Goal: Task Accomplishment & Management: Manage account settings

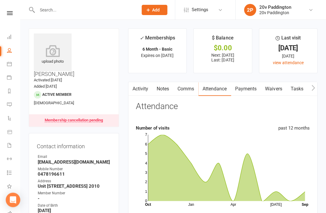
click at [85, 8] on input "text" at bounding box center [85, 10] width 98 height 8
type input "U"
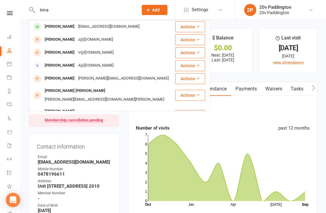
type input "Inna"
click at [77, 27] on div "Inna1227@hotmail.com" at bounding box center [109, 26] width 65 height 9
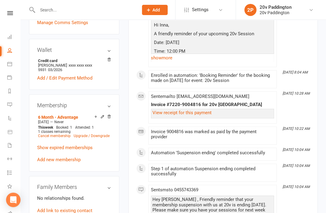
scroll to position [282, 0]
click at [100, 134] on link "Upgrade / Downgrade" at bounding box center [92, 136] width 36 height 4
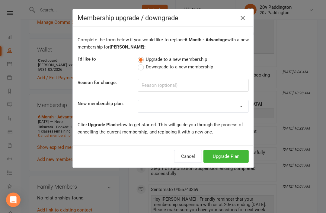
click at [143, 69] on label "Downgrade to a new membership" at bounding box center [174, 66] width 75 height 7
click at [141, 63] on input "Downgrade to a new membership" at bounding box center [139, 63] width 4 height 0
click at [201, 106] on select "Casual Session 18 Month - Advantage 12 Month - Advantage 6 Month - Advantage 12…" at bounding box center [193, 106] width 110 height 12
click at [241, 18] on icon "button" at bounding box center [241, 17] width 7 height 7
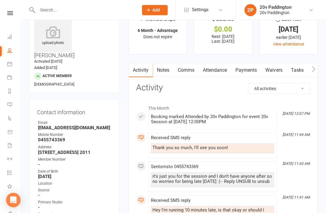
scroll to position [0, 0]
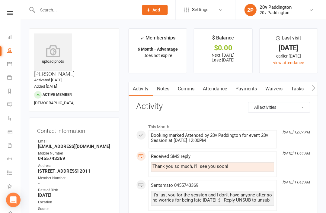
click at [247, 87] on link "Payments" at bounding box center [246, 89] width 30 height 14
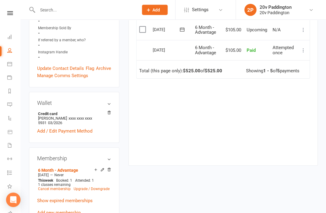
scroll to position [229, 0]
click at [103, 187] on link "Upgrade / Downgrade" at bounding box center [92, 189] width 36 height 4
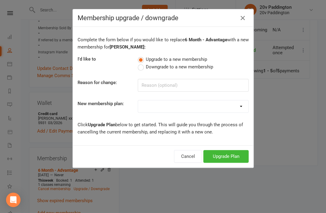
click at [137, 71] on div "Complete the form below if you would like to replace 6 Month - Advantage with a…" at bounding box center [163, 86] width 180 height 118
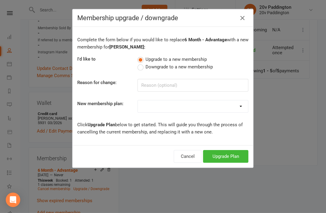
click at [151, 67] on span "Downgrade to a new membership" at bounding box center [179, 66] width 67 height 6
click at [141, 63] on input "Downgrade to a new membership" at bounding box center [139, 63] width 4 height 0
click at [232, 109] on select "Casual Session 18 Month - Advantage 12 Month - Advantage 6 Month - Advantage 12…" at bounding box center [193, 106] width 110 height 12
select select "6"
click at [206, 111] on select "Casual Session 18 Month - Advantage 12 Month - Advantage 6 Month - Advantage 12…" at bounding box center [193, 106] width 110 height 12
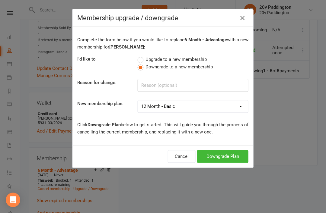
click at [233, 159] on button "Downgrade Plan" at bounding box center [222, 156] width 51 height 13
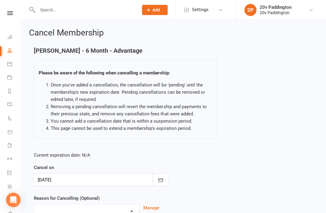
scroll to position [40, 0]
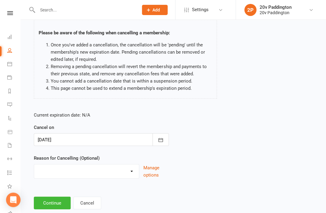
click at [130, 164] on select "Other reason" at bounding box center [86, 170] width 105 height 12
click at [43, 201] on button "Continue" at bounding box center [52, 203] width 37 height 13
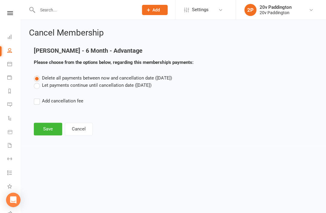
click at [48, 130] on button "Save" at bounding box center [48, 129] width 28 height 13
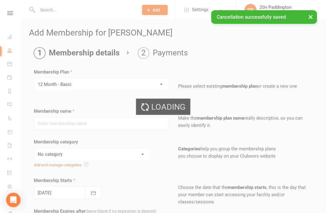
type input "12 Month - Basic"
select select "3"
type input "0"
type input "1"
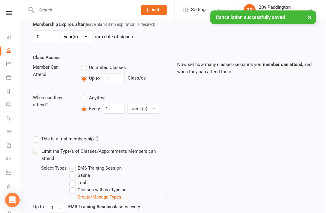
scroll to position [247, 0]
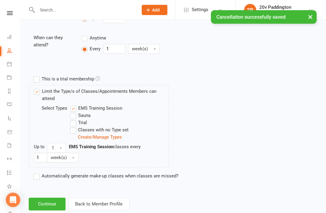
click at [51, 200] on button "Continue" at bounding box center [47, 204] width 37 height 13
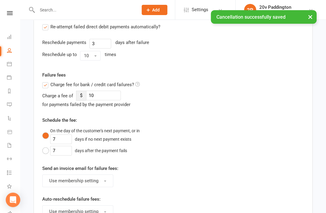
scroll to position [0, 0]
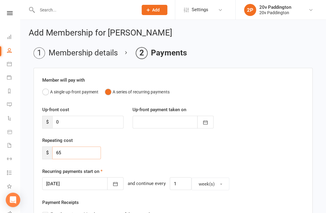
click at [86, 147] on input "65" at bounding box center [76, 152] width 49 height 13
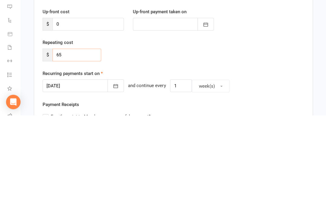
click at [71, 146] on input "65" at bounding box center [76, 152] width 49 height 13
type input "6"
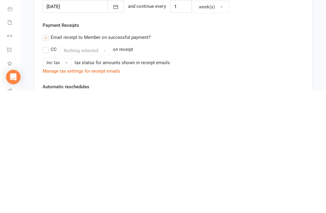
scroll to position [61, 0]
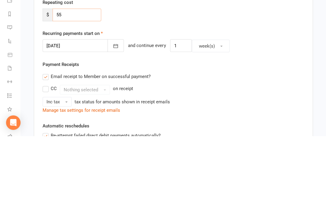
type input "55"
click at [107, 117] on button "button" at bounding box center [115, 123] width 16 height 13
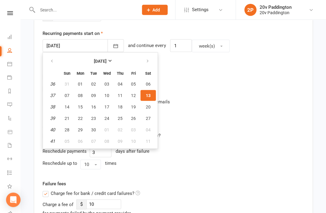
scroll to position [175, 0]
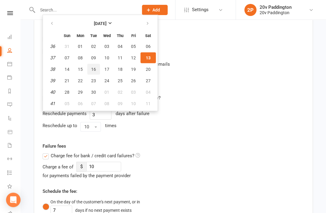
click at [97, 69] on button "16" at bounding box center [93, 69] width 13 height 11
type input "16 Sep 2025"
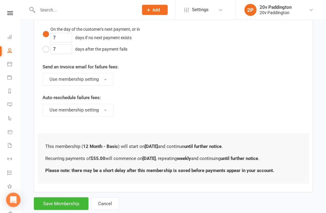
scroll to position [348, 0]
click at [59, 204] on button "Save Membership" at bounding box center [61, 203] width 55 height 13
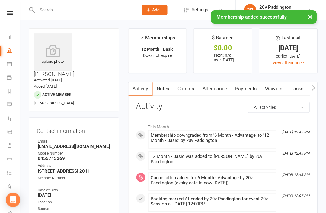
click at [213, 84] on link "Attendance" at bounding box center [214, 89] width 33 height 14
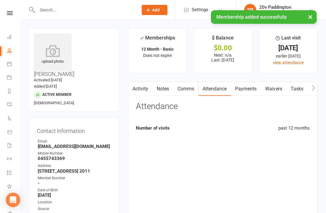
click at [219, 87] on link "Attendance" at bounding box center [214, 89] width 33 height 14
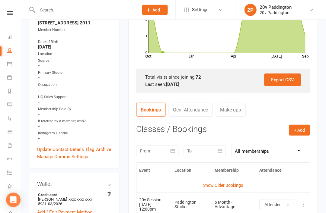
click at [225, 186] on link "Show Older Bookings" at bounding box center [223, 185] width 40 height 5
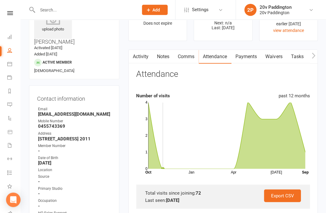
click at [249, 53] on link "Payments" at bounding box center [246, 57] width 30 height 14
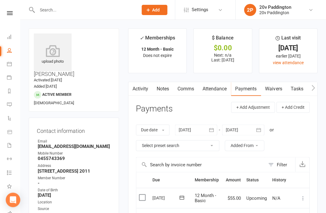
click at [11, 76] on icon at bounding box center [9, 77] width 5 height 5
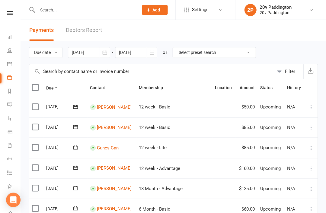
click at [11, 64] on icon at bounding box center [9, 63] width 5 height 5
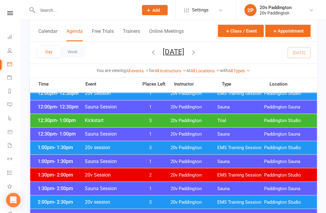
click at [289, 122] on span "Paddington Studio" at bounding box center [286, 121] width 47 height 6
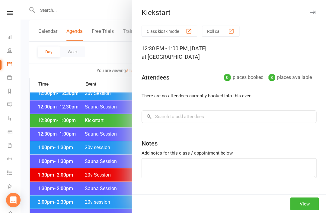
scroll to position [329, 0]
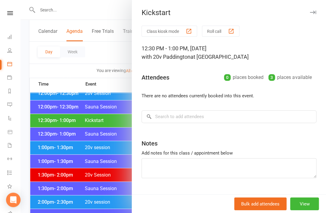
click at [59, 126] on div at bounding box center [172, 106] width 305 height 213
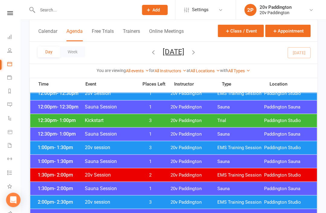
click at [49, 154] on div "1:00pm - 1:30pm 20v session 3 20v Paddington EMS Training Session Paddington St…" at bounding box center [173, 147] width 286 height 13
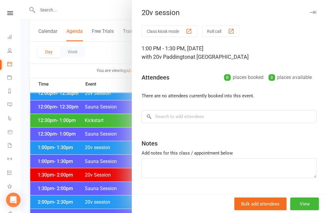
click at [50, 150] on div at bounding box center [172, 106] width 305 height 213
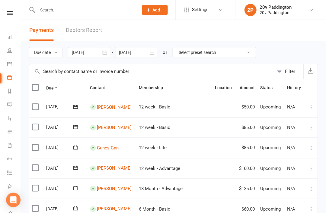
click at [11, 104] on icon at bounding box center [9, 104] width 5 height 5
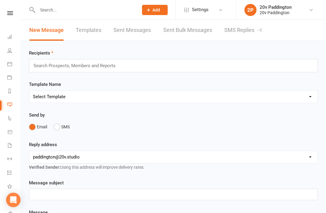
click at [253, 34] on link "SMS Replies -4" at bounding box center [243, 30] width 38 height 21
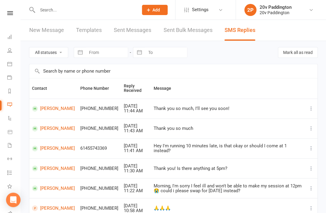
click at [11, 68] on link "Calendar" at bounding box center [14, 65] width 14 height 14
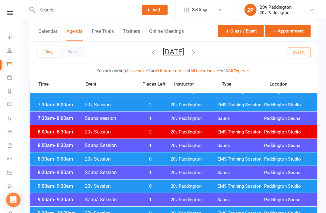
scroll to position [76, 0]
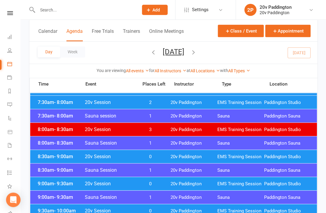
click at [184, 54] on button "Saturday, Sep 13, 2025" at bounding box center [172, 51] width 21 height 8
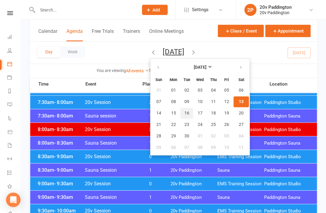
click at [184, 113] on span "16" at bounding box center [186, 113] width 5 height 5
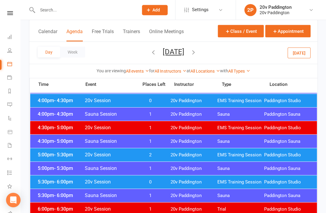
scroll to position [517, 0]
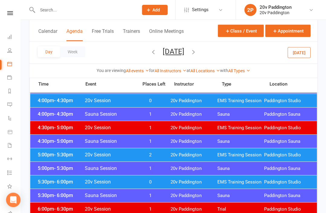
click at [254, 155] on span "EMS Training Session" at bounding box center [240, 155] width 47 height 6
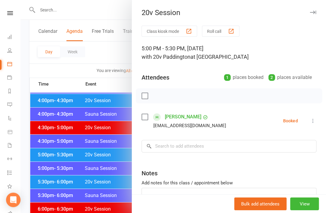
click at [107, 164] on div at bounding box center [172, 106] width 305 height 213
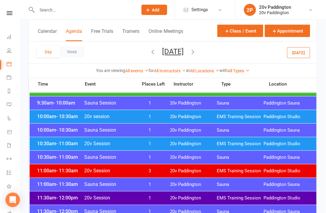
scroll to position [243, 0]
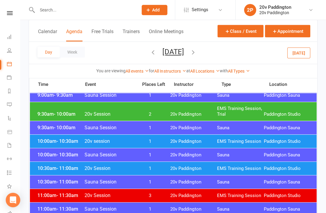
click at [225, 139] on span "EMS Training Session" at bounding box center [240, 141] width 47 height 6
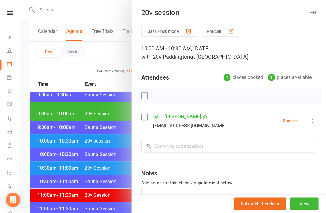
click at [114, 139] on div at bounding box center [172, 106] width 305 height 213
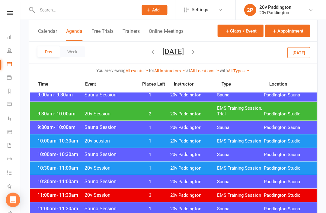
click at [145, 169] on span "1" at bounding box center [150, 168] width 32 height 6
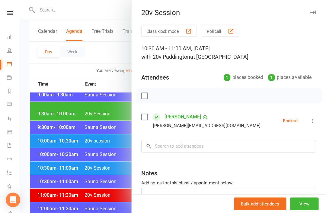
click at [116, 172] on div at bounding box center [172, 106] width 305 height 213
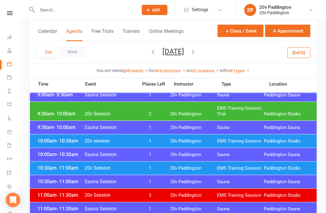
click at [254, 147] on div "10:00am - 10:30am 20v session 1 20v Paddington EMS Training Session Paddington …" at bounding box center [173, 140] width 286 height 13
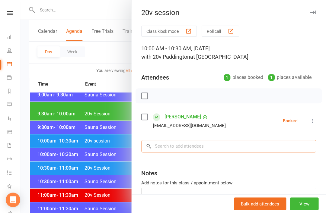
click at [192, 153] on input "search" at bounding box center [228, 146] width 175 height 13
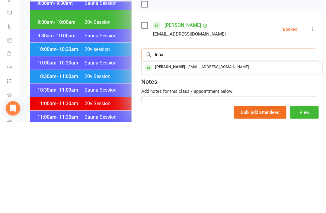
type input "Inna"
click at [220, 156] on span "Inna1227@hotmail.com" at bounding box center [217, 158] width 61 height 5
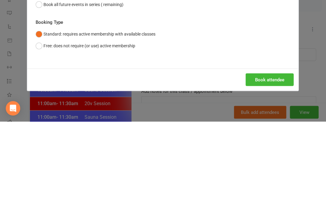
scroll to position [310, 0]
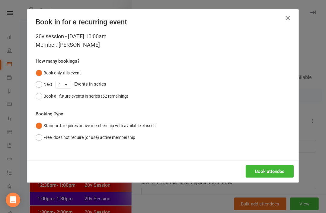
click at [269, 174] on button "Book attendee" at bounding box center [269, 171] width 48 height 13
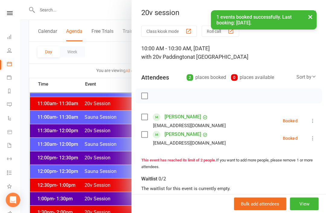
click at [112, 72] on div at bounding box center [172, 106] width 305 height 213
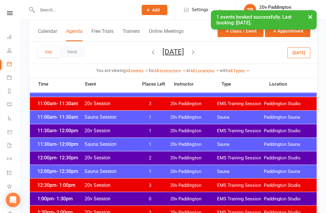
click at [167, 52] on button "Tuesday, Sep 16, 2025" at bounding box center [172, 51] width 21 height 8
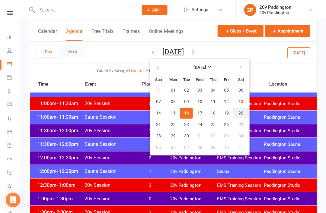
click at [238, 113] on span "20" at bounding box center [240, 113] width 5 height 5
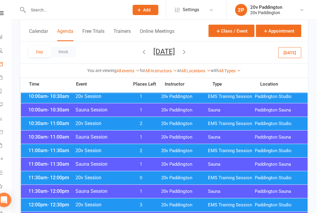
scroll to position [169, 0]
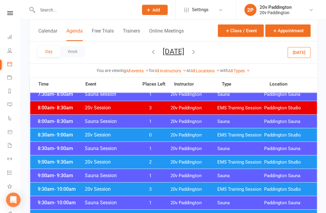
click at [208, 169] on div "9:00am - 9:30am Sauna Session 1 20v Paddington Sauna Paddington Sauna" at bounding box center [173, 175] width 286 height 13
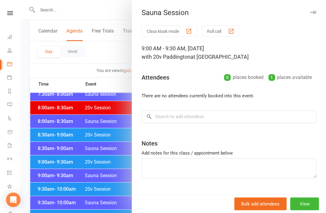
click at [124, 156] on div at bounding box center [172, 106] width 305 height 213
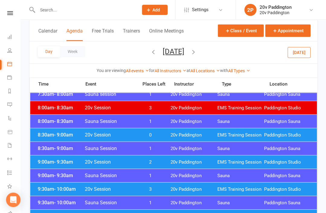
click at [54, 164] on span "- 9:30am" at bounding box center [63, 162] width 19 height 6
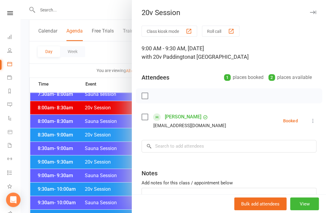
click at [59, 159] on div at bounding box center [172, 106] width 305 height 213
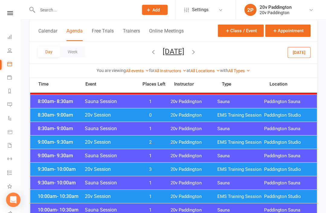
click at [52, 172] on div "9:30am - 10:00am 20v Session 3 20v Paddington EMS Training Session Paddington S…" at bounding box center [173, 169] width 286 height 13
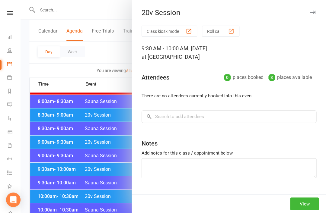
scroll to position [117, 0]
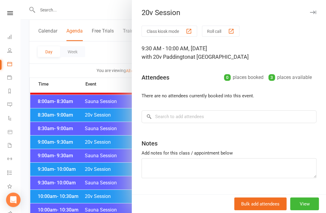
click at [51, 171] on div at bounding box center [172, 106] width 305 height 213
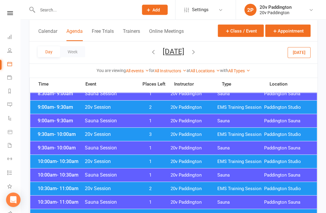
click at [44, 186] on span "10:30am - 11:00am" at bounding box center [60, 189] width 48 height 6
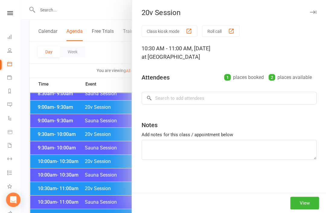
scroll to position [152, 0]
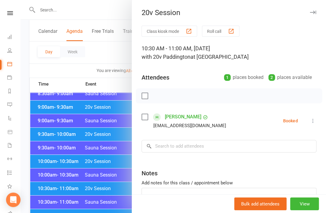
click at [46, 191] on div at bounding box center [172, 106] width 305 height 213
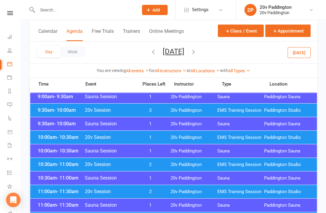
scroll to position [176, 0]
click at [40, 190] on span "11:00am - 11:30am" at bounding box center [60, 191] width 48 height 6
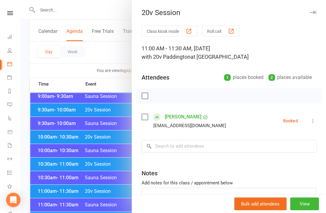
click at [50, 200] on div at bounding box center [172, 106] width 305 height 213
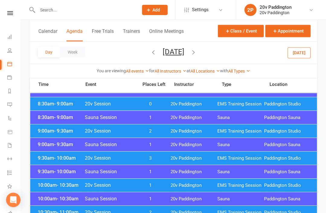
scroll to position [128, 0]
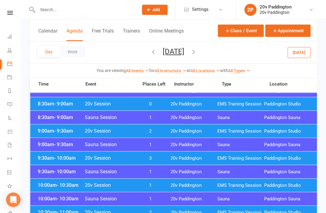
click at [47, 134] on div "9:00am - 9:30am 20v Session 2 20v Paddington EMS Training Session Paddington St…" at bounding box center [173, 130] width 286 height 13
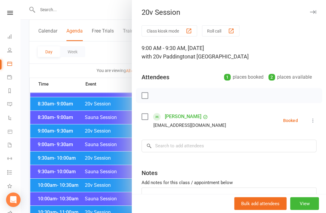
click at [53, 133] on div at bounding box center [172, 106] width 305 height 213
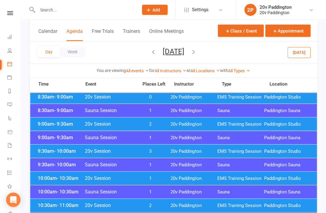
scroll to position [135, 0]
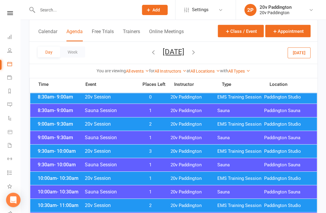
click at [46, 151] on span "9:30am - 10:00am" at bounding box center [60, 151] width 48 height 6
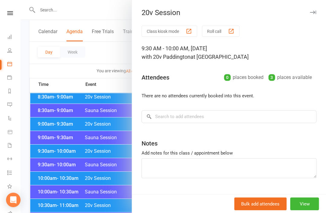
click at [44, 150] on div at bounding box center [172, 106] width 305 height 213
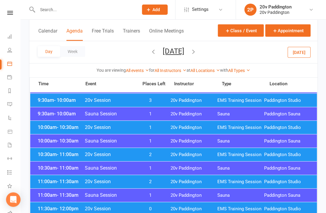
click at [46, 186] on div "11:00am - 11:30am 20v Session 2 20v Paddington EMS Training Session Paddington …" at bounding box center [173, 181] width 286 height 13
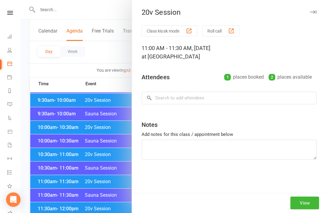
scroll to position [186, 0]
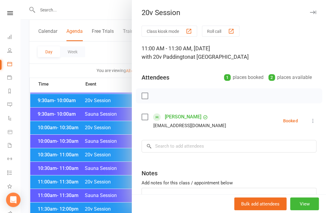
click at [47, 186] on div at bounding box center [172, 106] width 305 height 213
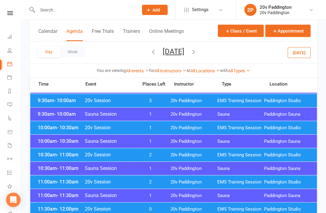
click at [47, 158] on div "10:30am - 11:00am 20v Session 2 20v Paddington EMS Training Session Paddington …" at bounding box center [173, 154] width 286 height 13
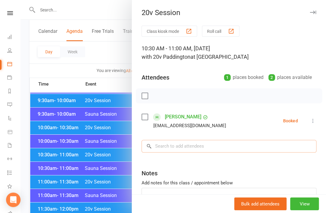
click at [214, 151] on input "search" at bounding box center [228, 146] width 175 height 13
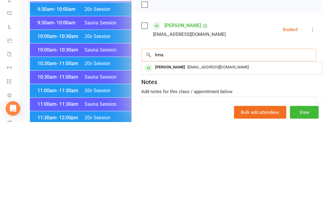
type input "Inna"
click at [193, 156] on span "Inna1227@hotmail.com" at bounding box center [217, 158] width 61 height 5
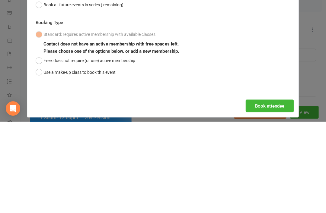
scroll to position [277, 0]
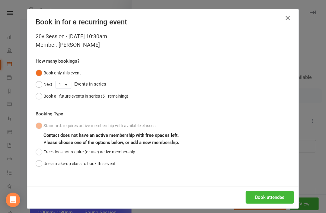
click at [266, 199] on button "Book attendee" at bounding box center [269, 197] width 48 height 13
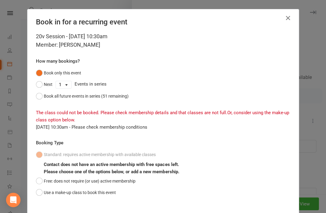
click at [43, 181] on button "Free: does not require (or use) active membership" at bounding box center [85, 180] width 99 height 11
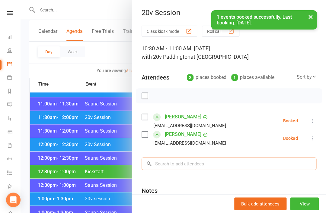
click at [192, 165] on input "search" at bounding box center [228, 163] width 175 height 13
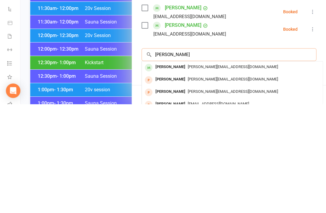
type input "Nina vitti"
click at [189, 172] on div "Nina.moussu@gmail.com" at bounding box center [231, 176] width 175 height 9
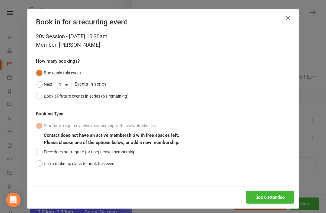
click at [272, 198] on button "Book attendee" at bounding box center [269, 197] width 48 height 13
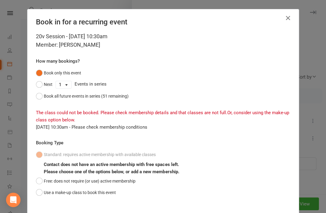
click at [43, 175] on button "Free: does not require (or use) active membership" at bounding box center [85, 180] width 99 height 11
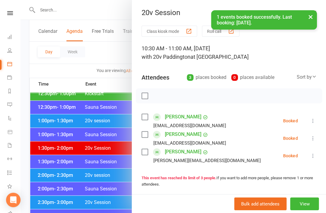
click at [104, 77] on div at bounding box center [172, 106] width 305 height 213
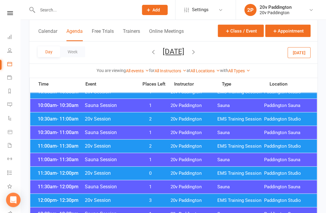
click at [223, 120] on span "EMS Training Session" at bounding box center [240, 119] width 47 height 6
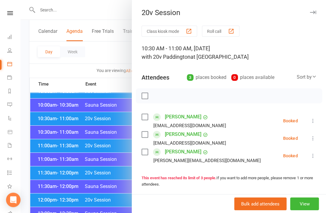
click at [91, 110] on div at bounding box center [172, 106] width 305 height 213
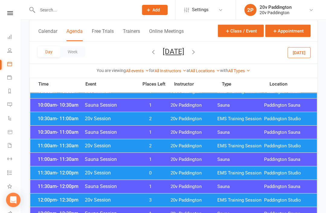
click at [183, 41] on button "Online Meetings" at bounding box center [166, 34] width 34 height 13
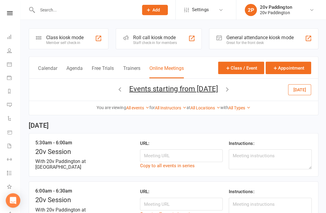
click at [15, 70] on link "Calendar" at bounding box center [14, 65] width 14 height 14
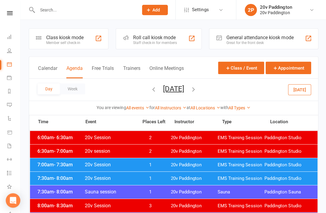
click at [13, 64] on link "Calendar" at bounding box center [14, 65] width 14 height 14
click at [121, 1] on div at bounding box center [81, 10] width 105 height 20
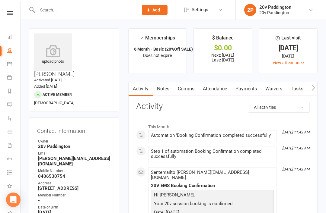
click at [11, 102] on icon at bounding box center [9, 104] width 5 height 5
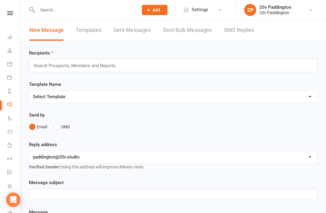
click at [226, 38] on link "SMS Replies" at bounding box center [239, 30] width 30 height 21
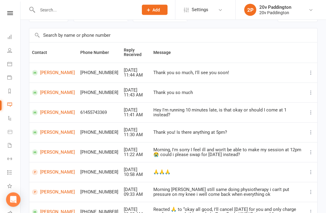
scroll to position [24, 0]
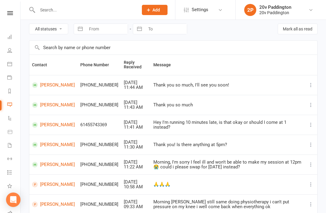
click at [10, 67] on link "Calendar" at bounding box center [14, 65] width 14 height 14
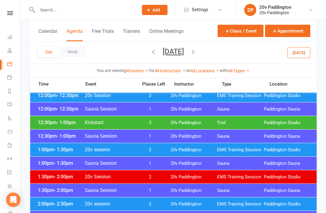
scroll to position [332, 0]
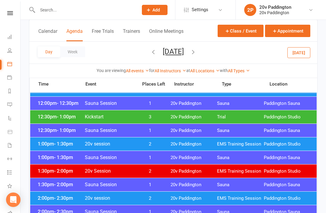
click at [292, 144] on span "Paddington Studio" at bounding box center [286, 144] width 47 height 6
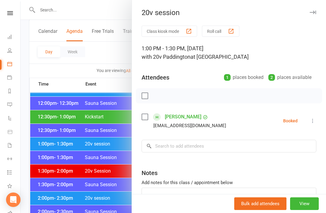
click at [103, 132] on div at bounding box center [172, 106] width 305 height 213
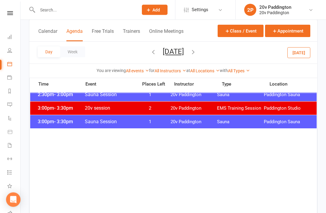
scroll to position [477, 0]
click at [15, 108] on link "Messages" at bounding box center [14, 106] width 14 height 14
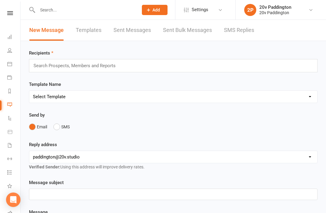
click at [236, 34] on link "SMS Replies" at bounding box center [239, 30] width 30 height 21
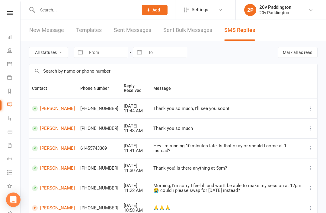
click at [7, 65] on icon at bounding box center [9, 63] width 5 height 5
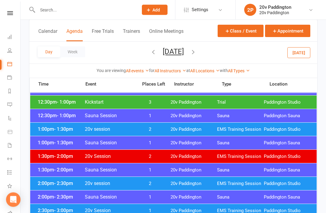
click at [295, 186] on span "Paddington Studio" at bounding box center [286, 184] width 47 height 6
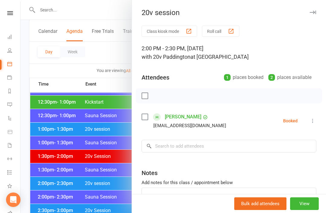
click at [85, 191] on div at bounding box center [172, 106] width 305 height 213
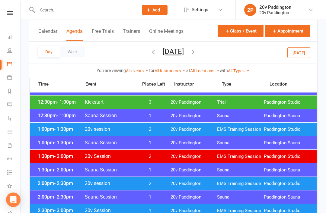
click at [17, 102] on link "Messages" at bounding box center [14, 106] width 14 height 14
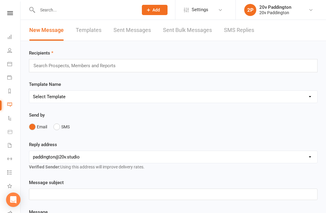
click at [228, 29] on link "SMS Replies" at bounding box center [239, 30] width 30 height 21
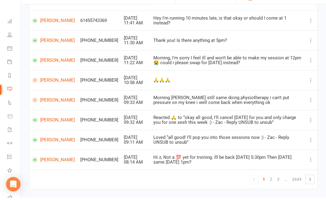
scroll to position [112, 0]
